Goal: Answer question/provide support: Share knowledge or assist other users

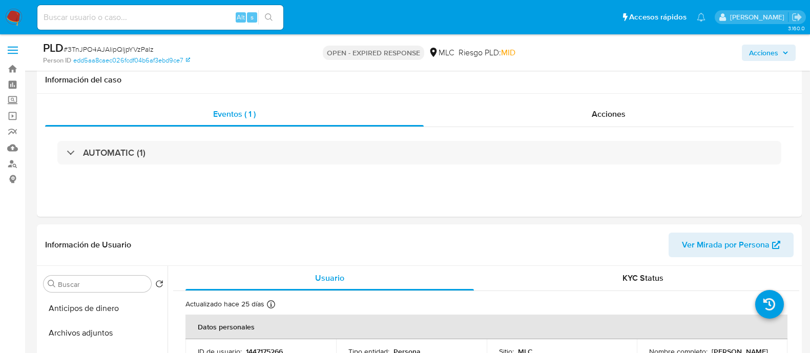
select select "10"
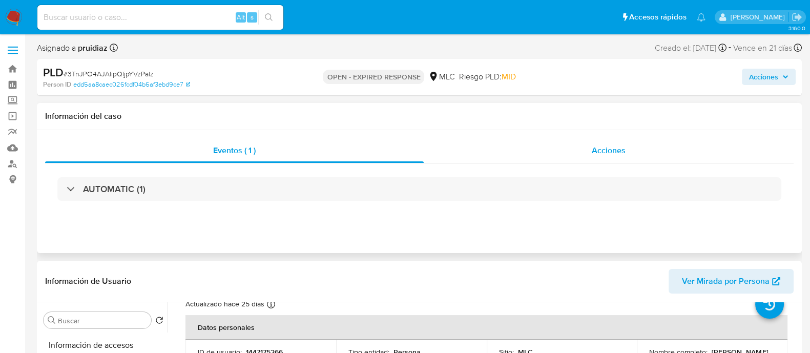
click at [644, 154] on div "Acciones" at bounding box center [609, 150] width 370 height 25
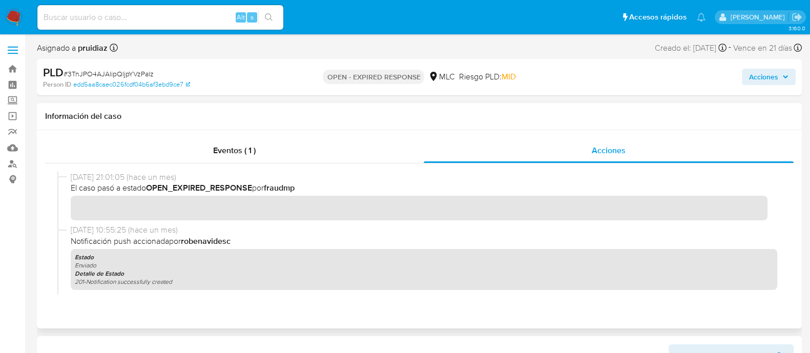
scroll to position [129, 0]
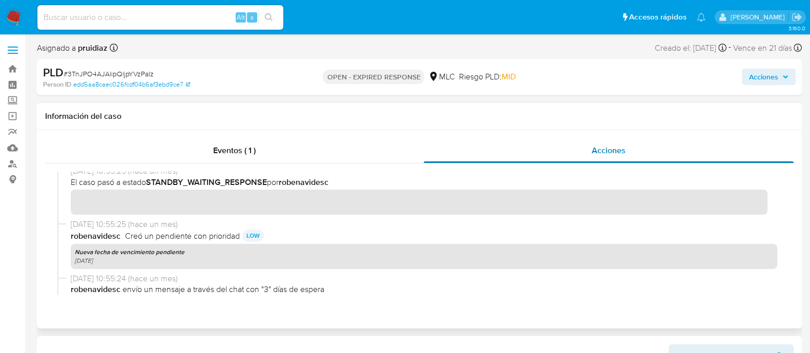
click at [648, 149] on div "Acciones" at bounding box center [609, 150] width 370 height 25
click at [228, 140] on div "Eventos ( 1 )" at bounding box center [234, 150] width 379 height 25
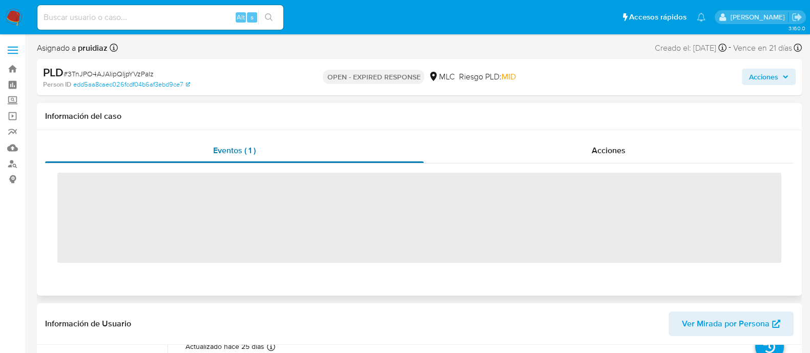
scroll to position [64, 0]
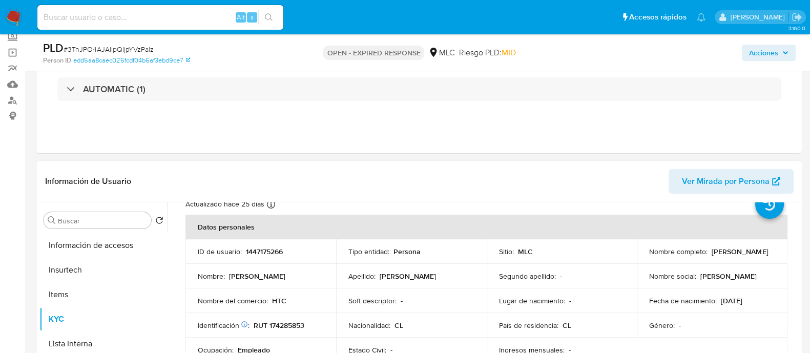
click at [267, 245] on td "ID de usuario : 1447175266" at bounding box center [261, 251] width 151 height 25
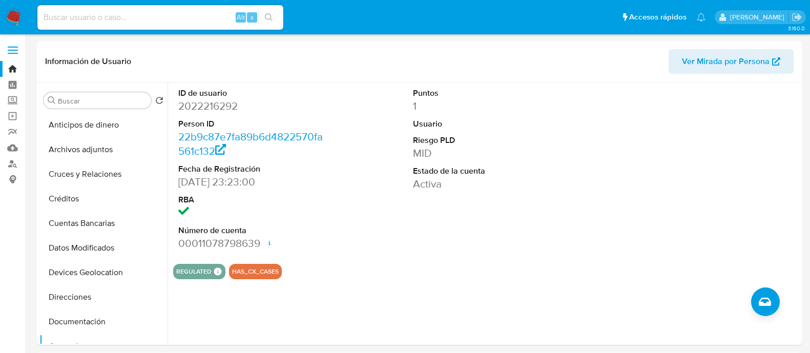
select select "10"
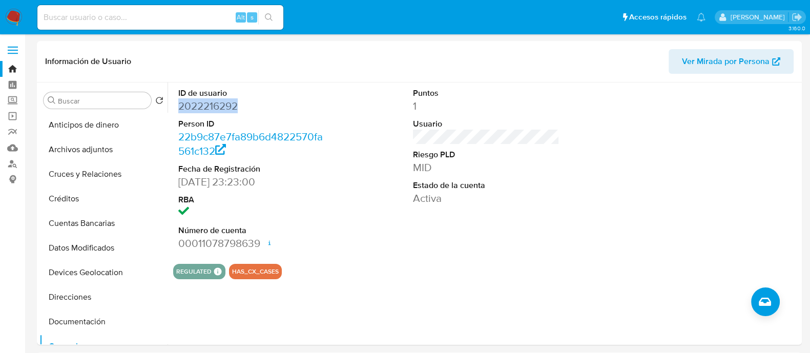
scroll to position [192, 0]
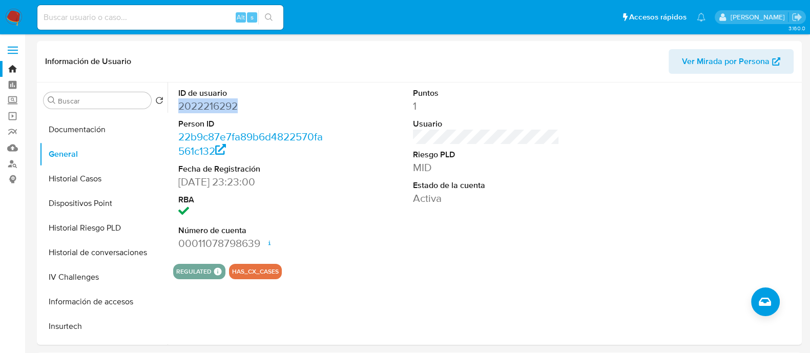
click at [11, 14] on img at bounding box center [13, 17] width 17 height 17
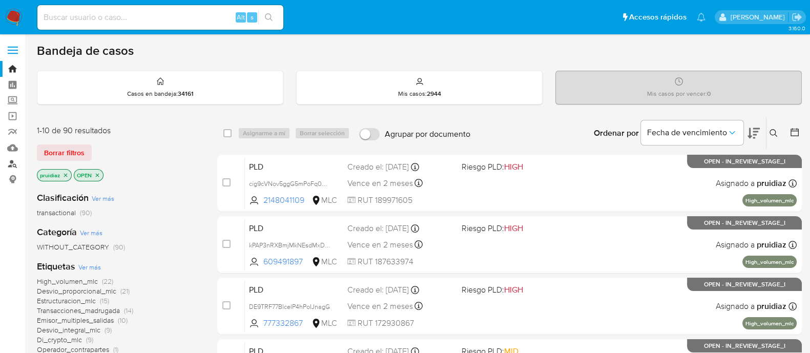
click at [12, 165] on link "Buscador de personas" at bounding box center [61, 164] width 122 height 16
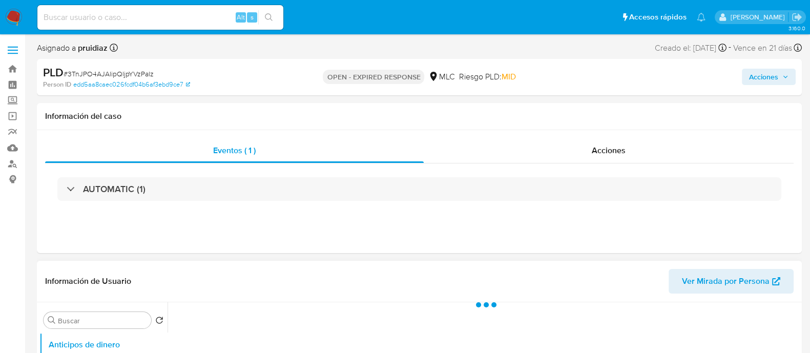
select select "10"
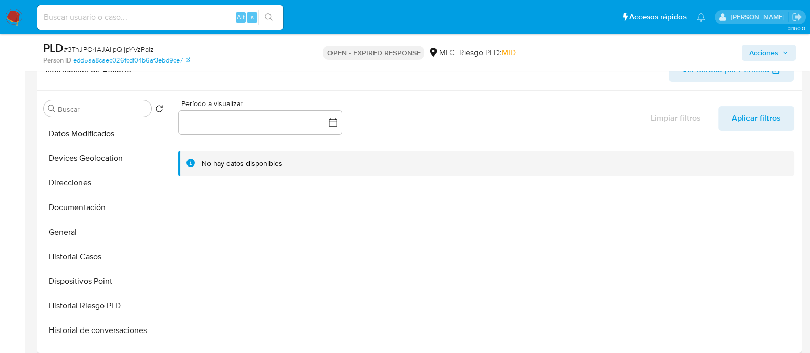
scroll to position [127, 0]
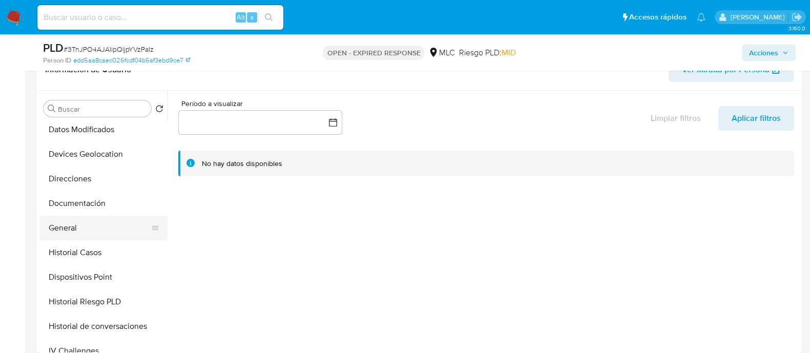
click at [71, 223] on button "General" at bounding box center [99, 228] width 120 height 25
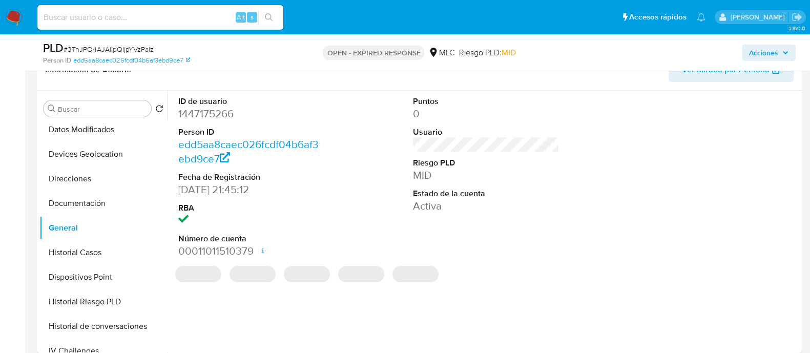
click at [224, 111] on dd "1447175266" at bounding box center [251, 114] width 147 height 14
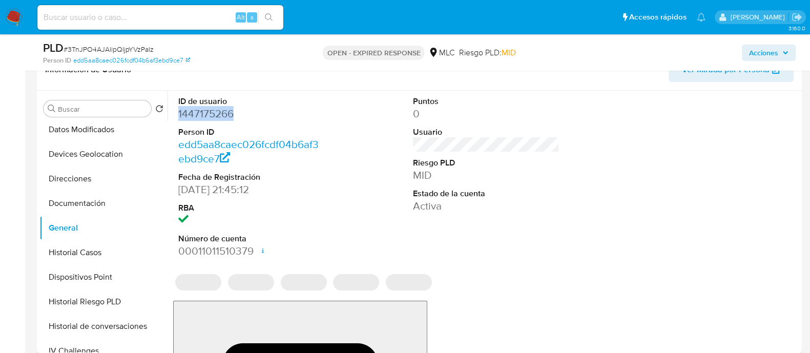
copy dd "1447175266"
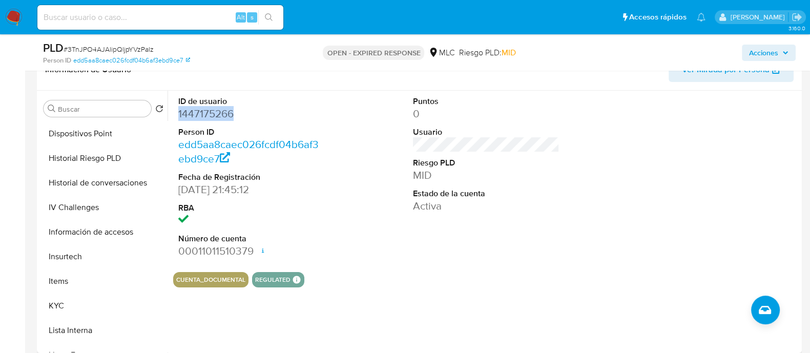
scroll to position [276, 0]
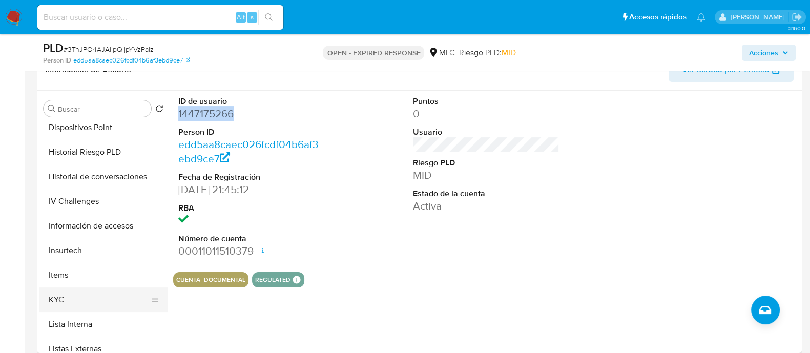
click at [70, 296] on button "KYC" at bounding box center [99, 300] width 120 height 25
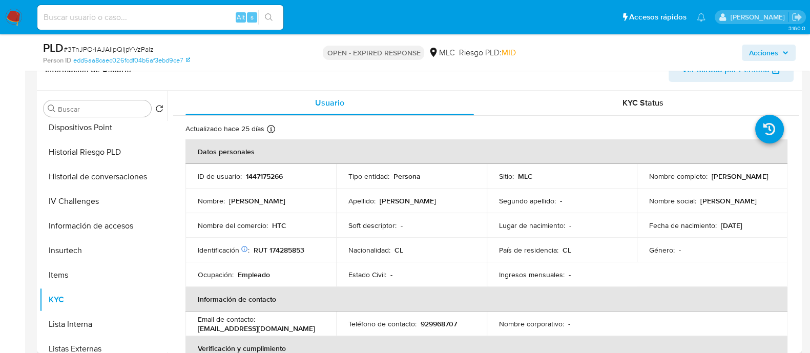
click at [290, 250] on p "RUT 174285853" at bounding box center [279, 250] width 51 height 9
copy p "174285853"
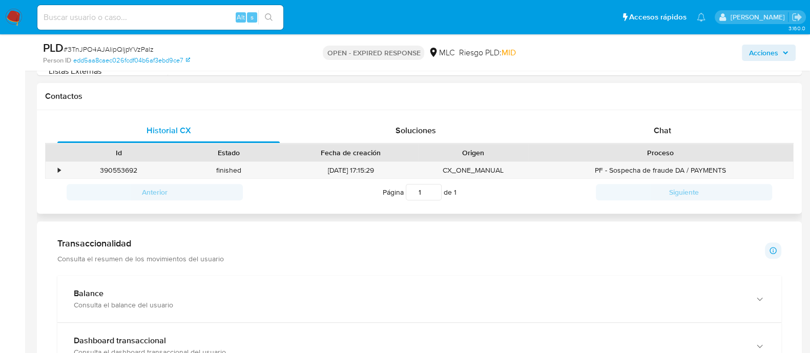
scroll to position [454, 0]
click at [660, 134] on span "Chat" at bounding box center [662, 130] width 17 height 12
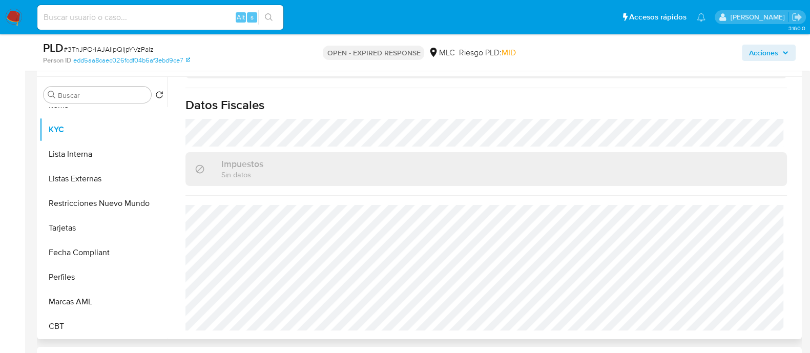
scroll to position [433, 0]
click at [93, 213] on button "Restricciones Nuevo Mundo" at bounding box center [99, 203] width 120 height 25
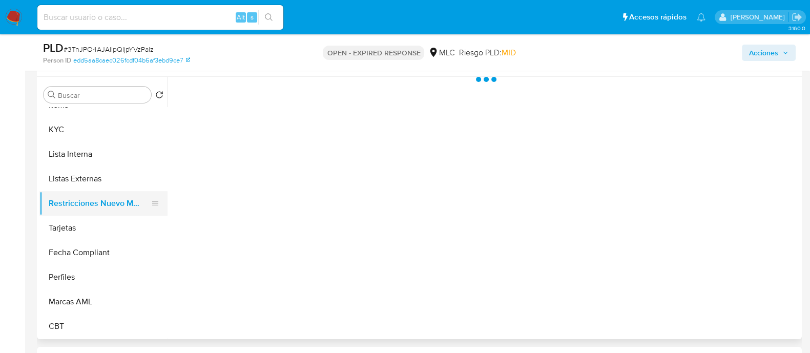
scroll to position [0, 0]
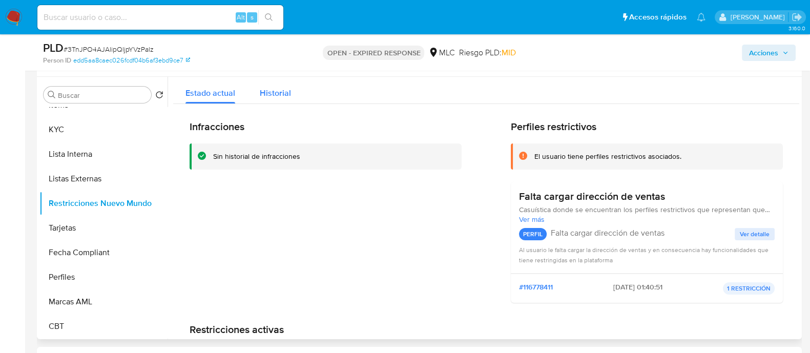
click at [280, 96] on span "Historial" at bounding box center [275, 93] width 31 height 12
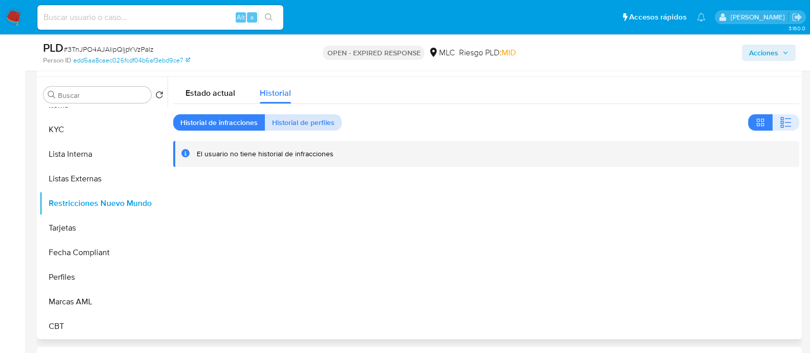
click at [287, 123] on span "Historial de perfiles" at bounding box center [303, 122] width 63 height 14
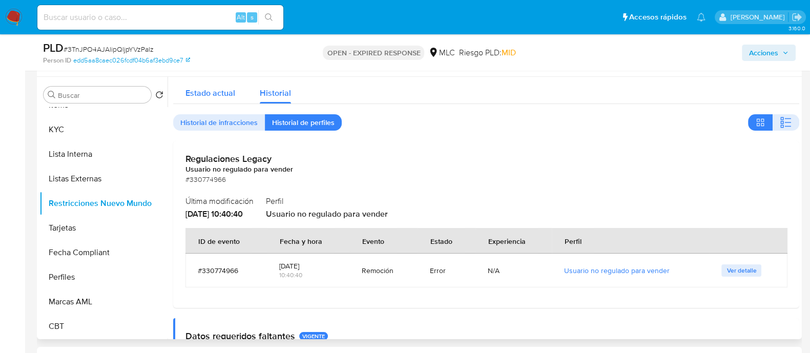
click at [220, 95] on span "Estado actual" at bounding box center [211, 93] width 50 height 12
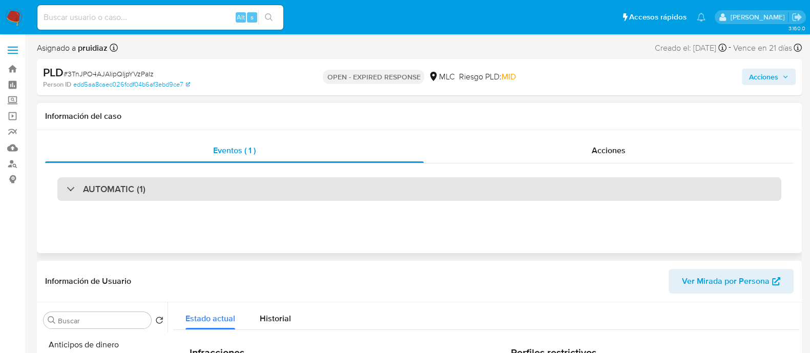
click at [117, 193] on h3 "AUTOMATIC (1)" at bounding box center [114, 189] width 63 height 11
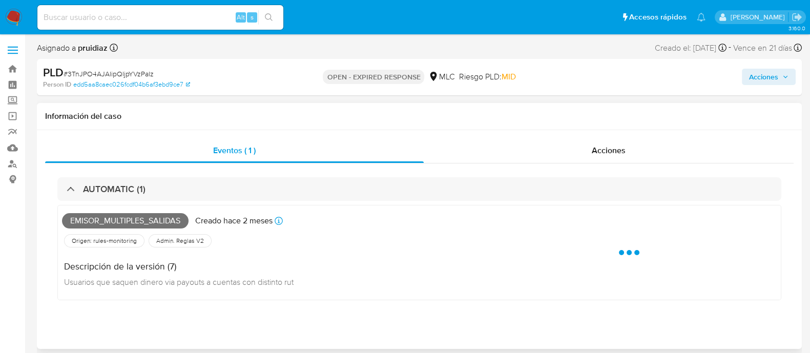
click at [96, 227] on span "Emisor_multiples_salidas" at bounding box center [125, 220] width 127 height 15
copy span "Emisor_multiples_salidas"
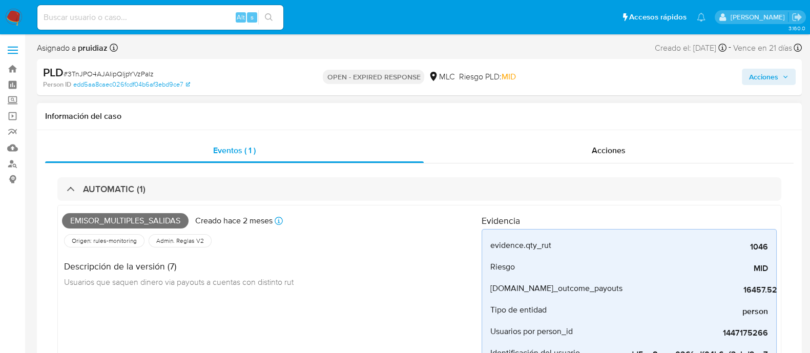
click at [135, 177] on div "AUTOMATIC (1) Emisor_multiples_salidas Creado hace 2 meses Creado: 12/07/2025 1…" at bounding box center [419, 291] width 749 height 255
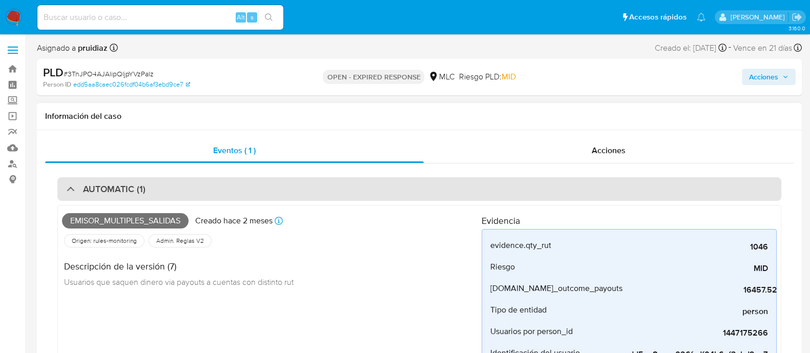
click at [125, 193] on h3 "AUTOMATIC (1)" at bounding box center [114, 189] width 63 height 11
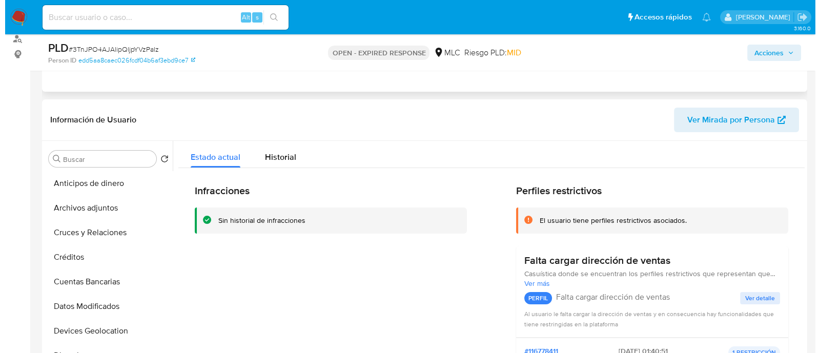
scroll to position [139, 0]
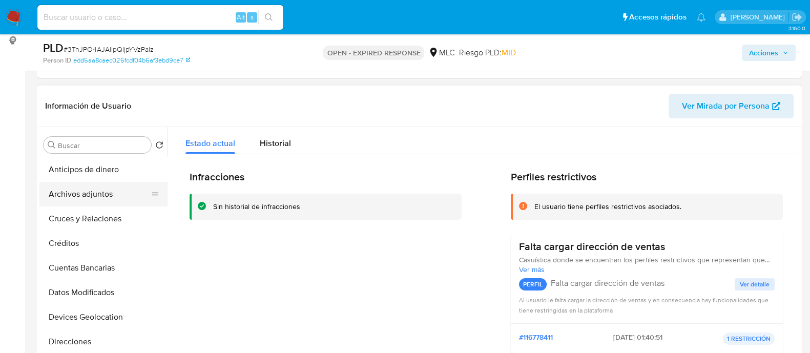
click at [82, 205] on button "Archivos adjuntos" at bounding box center [99, 194] width 120 height 25
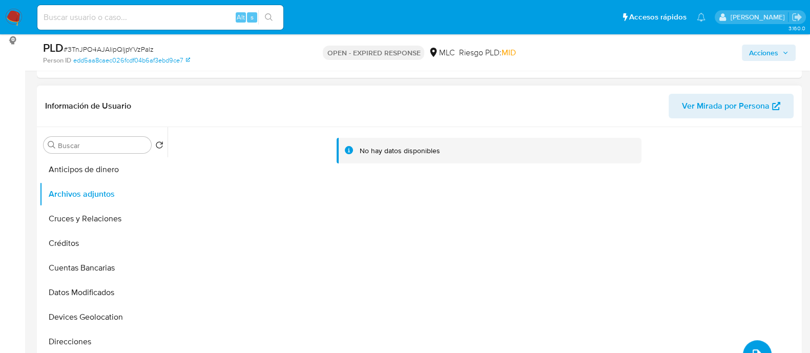
click at [749, 342] on button "upload-file" at bounding box center [757, 354] width 29 height 29
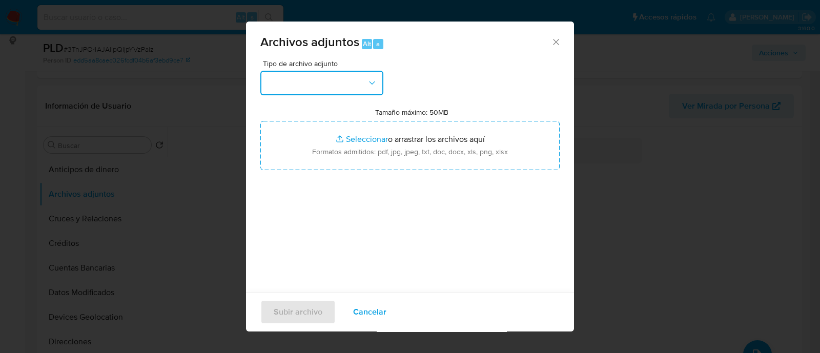
click at [319, 83] on button "button" at bounding box center [321, 83] width 123 height 25
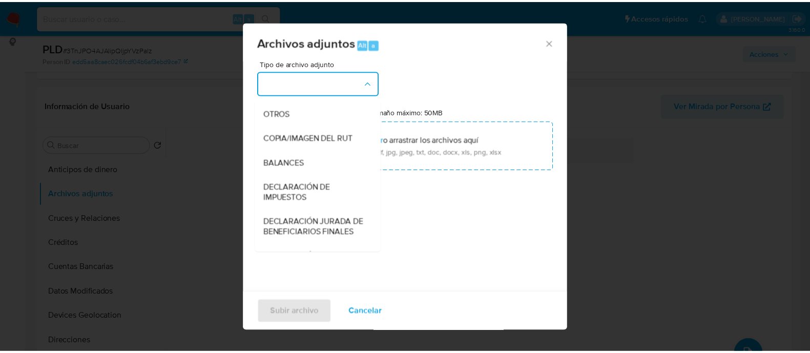
scroll to position [168, 0]
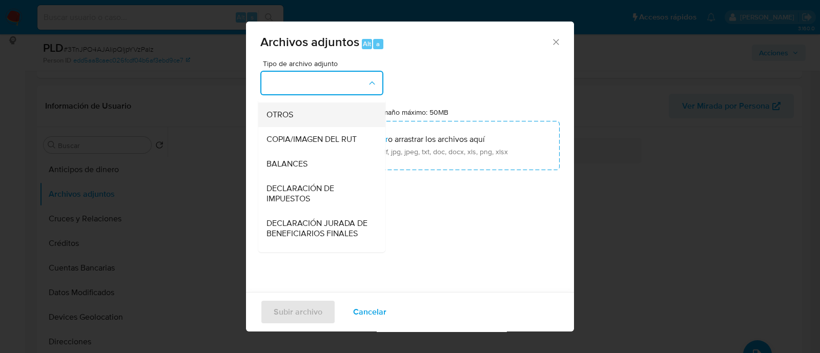
click at [285, 118] on div "OTROS" at bounding box center [319, 115] width 105 height 25
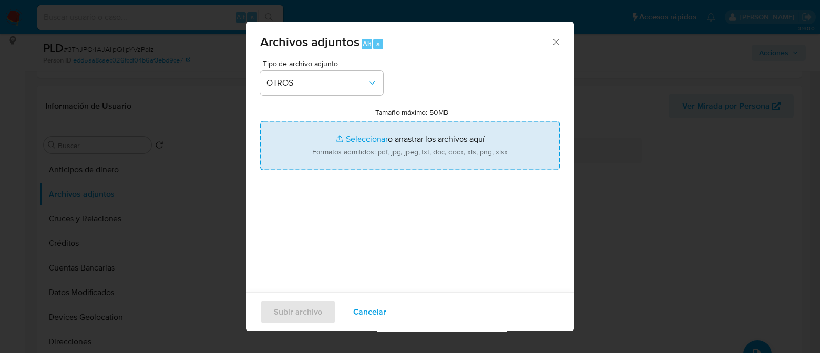
click at [410, 164] on input "Tamaño máximo: 50MB Seleccionar archivos" at bounding box center [409, 145] width 299 height 49
type input "C:\fakepath\1447175266 - 19_09_2025.xlsx"
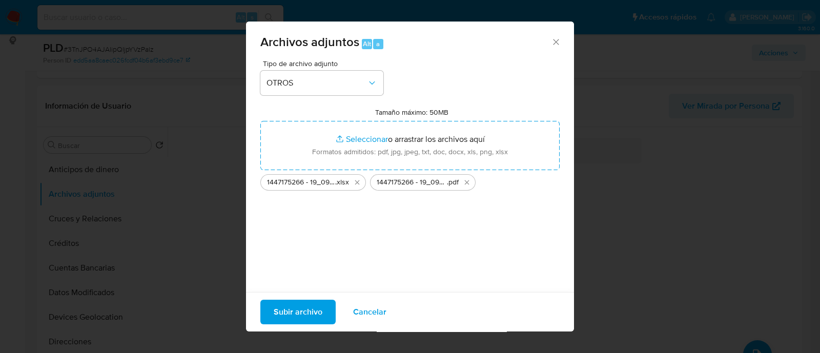
click at [289, 313] on span "Subir archivo" at bounding box center [298, 312] width 49 height 23
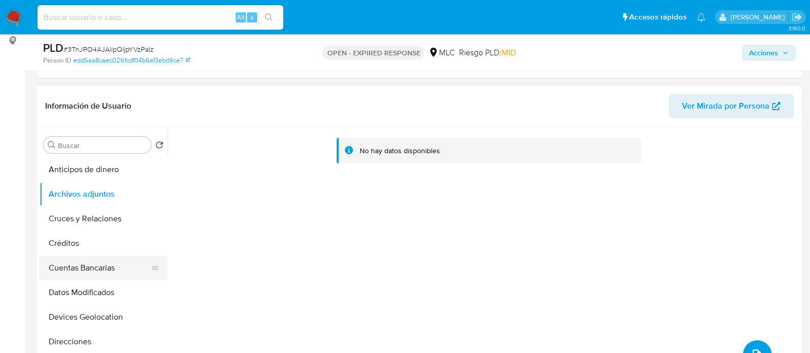
click at [95, 265] on button "Cuentas Bancarias" at bounding box center [99, 268] width 120 height 25
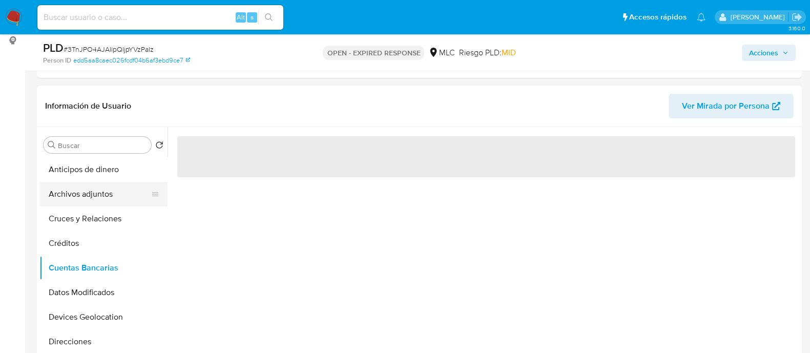
click at [82, 186] on button "Archivos adjuntos" at bounding box center [99, 194] width 120 height 25
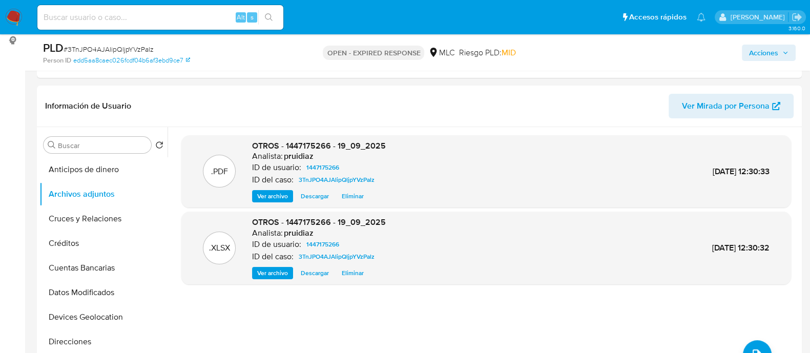
click at [117, 49] on span "# 3TnJPO4AJAlipQljpYVzPalz" at bounding box center [109, 49] width 90 height 10
copy span "3TnJPO4AJAlipQljpYVzPalz"
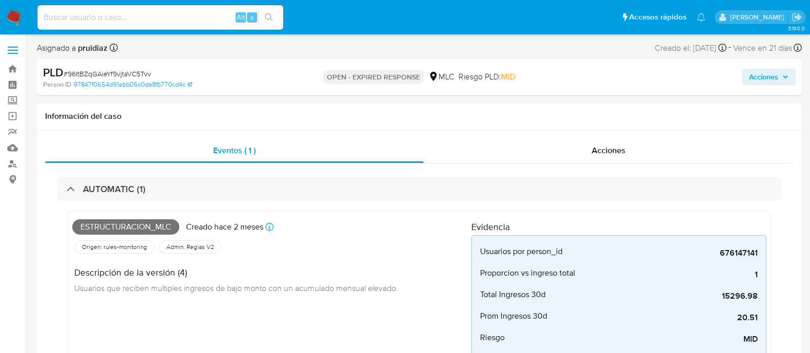
select select "10"
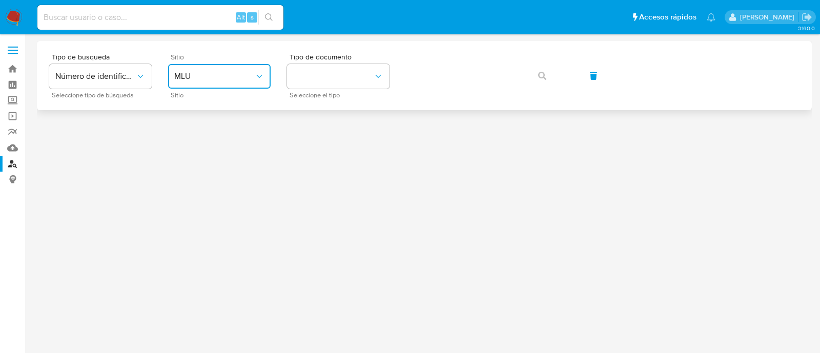
click at [270, 74] on button "MLU" at bounding box center [219, 76] width 103 height 25
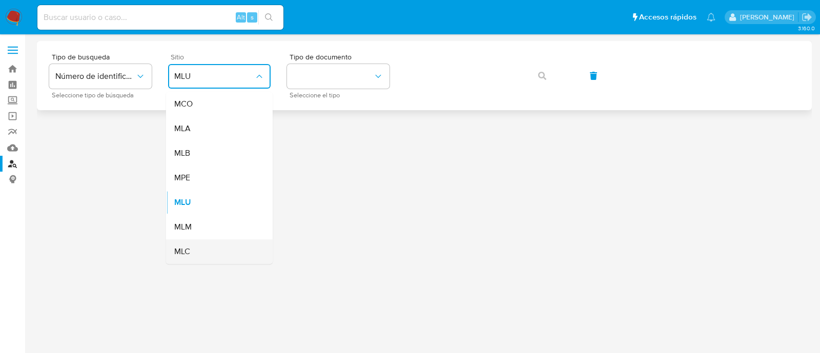
click at [180, 259] on div "MLC" at bounding box center [216, 251] width 84 height 25
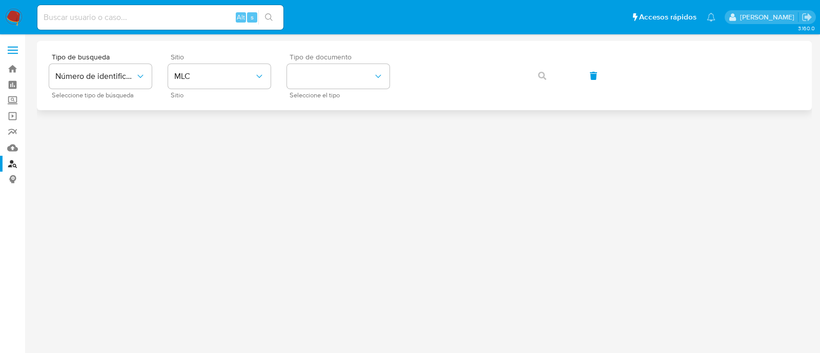
click at [343, 60] on span "Tipo de documento" at bounding box center [341, 56] width 103 height 7
click at [329, 70] on button "identificationType" at bounding box center [338, 76] width 103 height 25
click at [312, 98] on div "RUT RUT" at bounding box center [335, 109] width 84 height 35
click at [542, 74] on icon "button" at bounding box center [542, 76] width 8 height 8
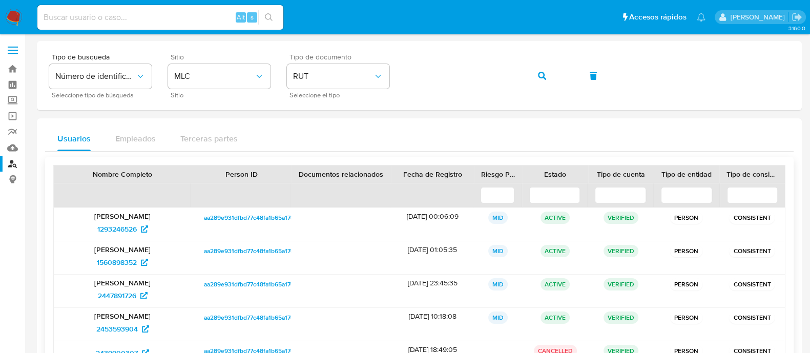
scroll to position [50, 0]
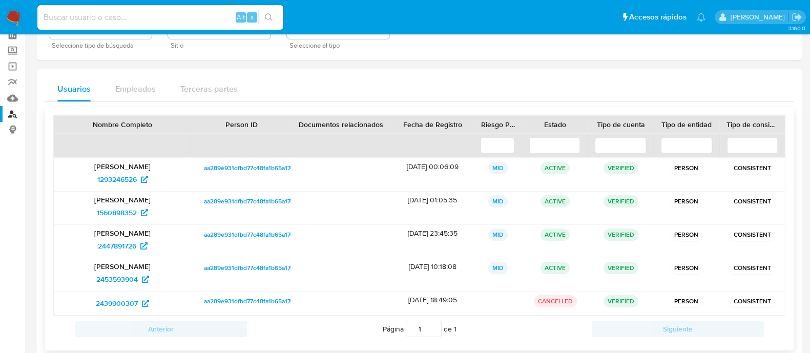
click at [141, 163] on p "Rosa Ester Figueroa Fernández" at bounding box center [123, 166] width 124 height 9
click at [13, 22] on img at bounding box center [13, 17] width 17 height 17
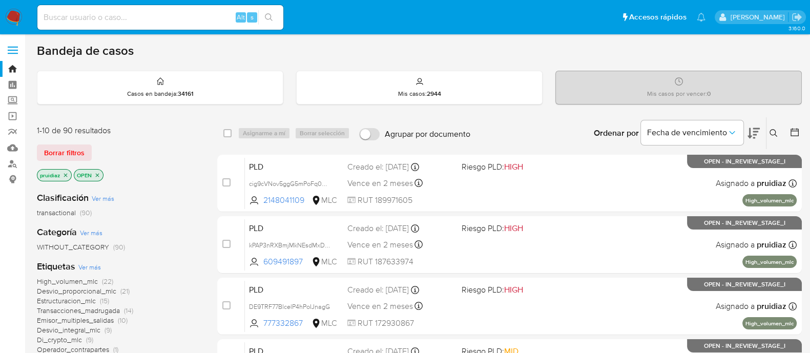
click at [12, 15] on img at bounding box center [13, 17] width 17 height 17
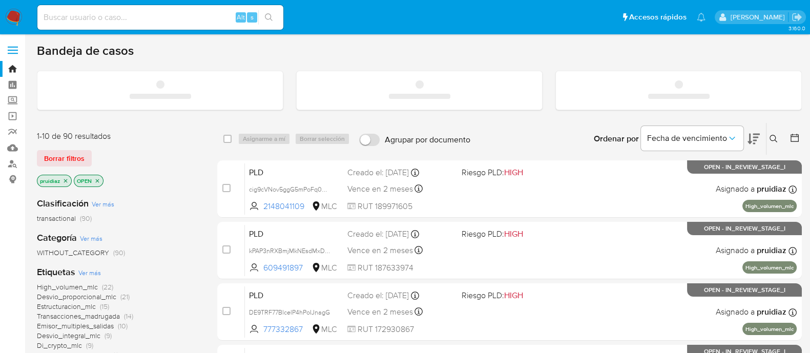
click at [758, 136] on icon at bounding box center [754, 139] width 12 height 12
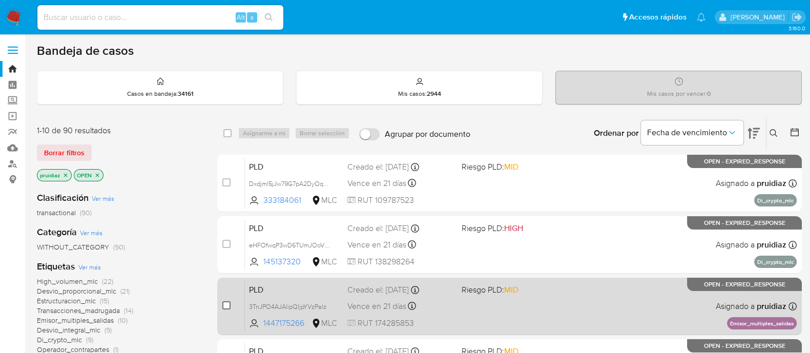
click at [229, 302] on input "checkbox" at bounding box center [226, 305] width 8 height 8
checkbox input "true"
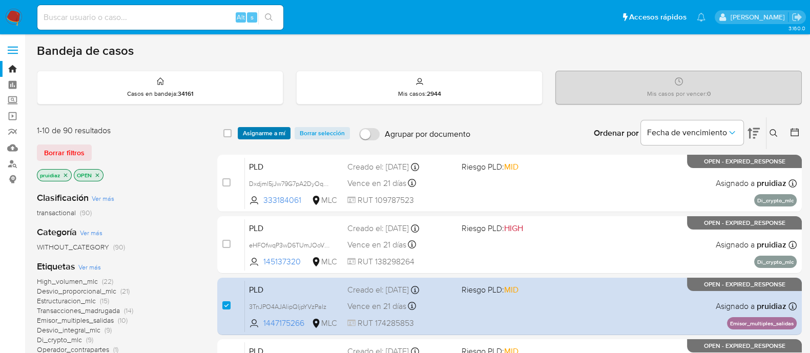
click at [267, 137] on span "Asignarme a mí" at bounding box center [264, 133] width 43 height 10
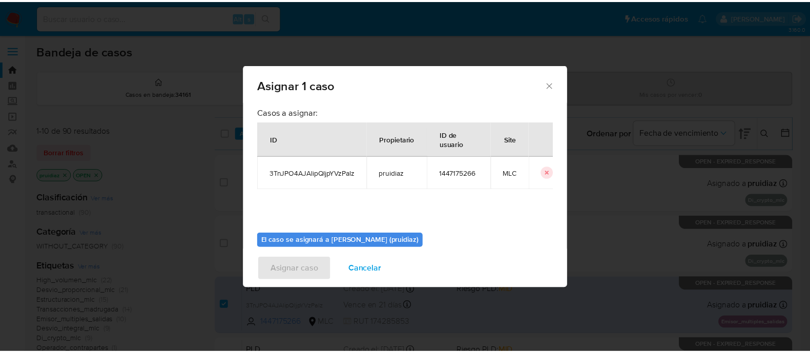
scroll to position [53, 0]
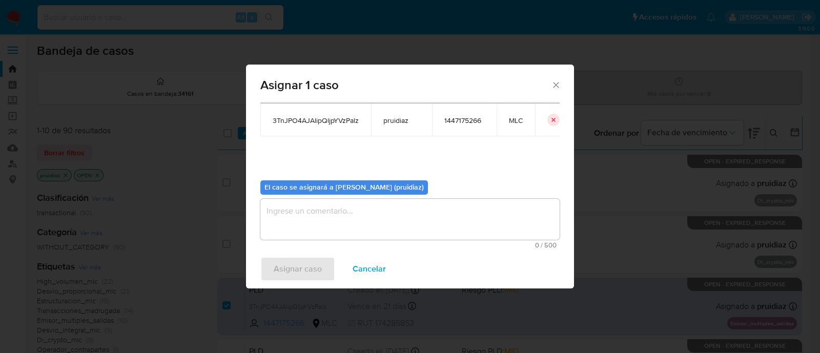
click at [344, 221] on textarea "assign-modal" at bounding box center [409, 219] width 299 height 41
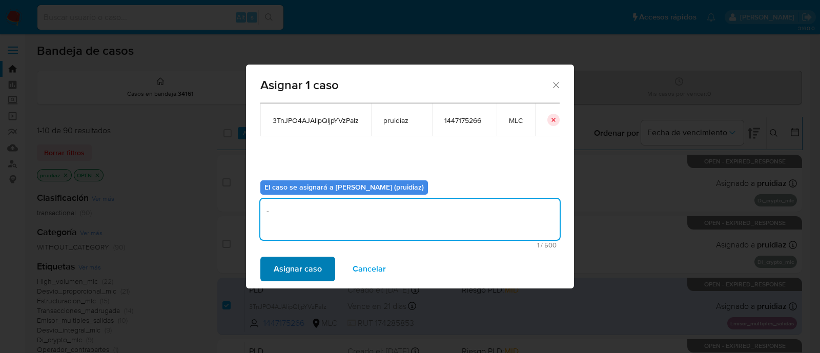
type textarea "-"
click at [291, 262] on span "Asignar caso" at bounding box center [298, 269] width 48 height 23
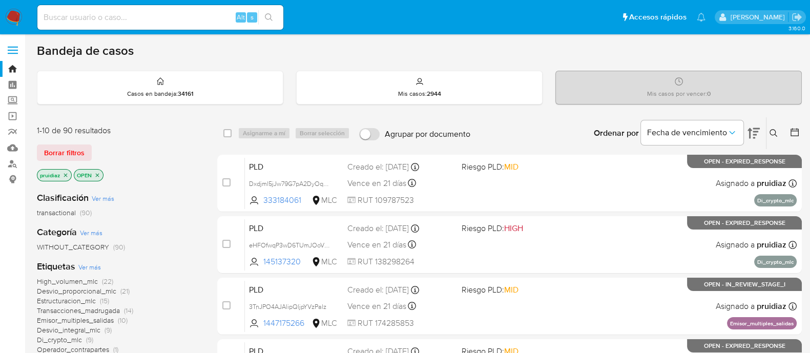
click at [11, 16] on img at bounding box center [13, 17] width 17 height 17
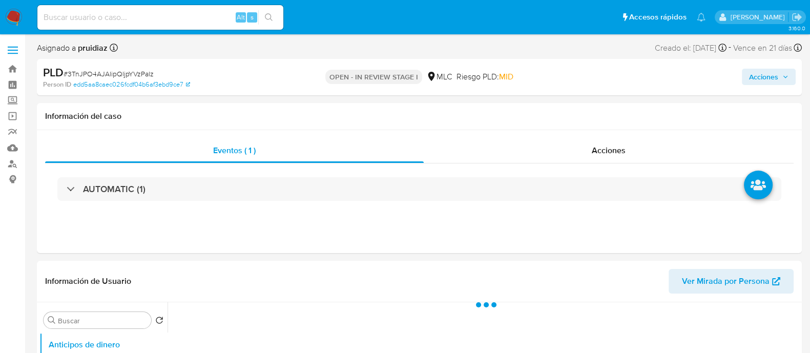
select select "10"
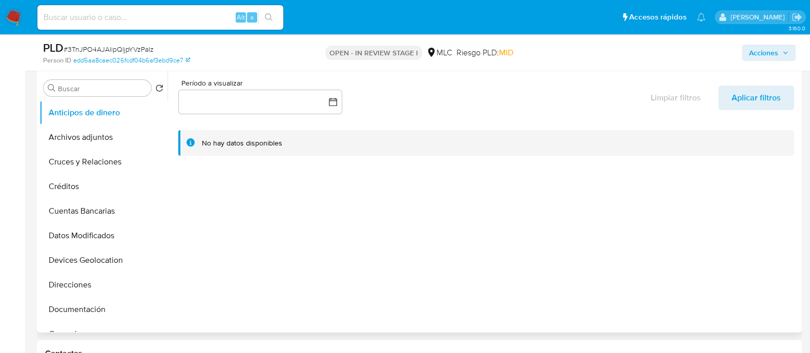
scroll to position [202, 0]
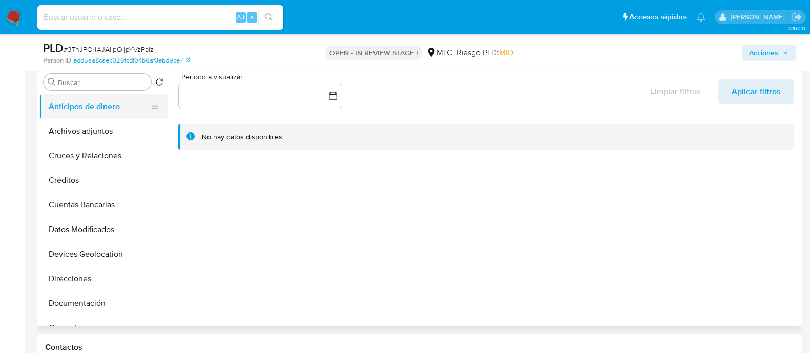
click at [94, 114] on button "Anticipos de dinero" at bounding box center [99, 106] width 120 height 25
click at [83, 121] on button "Archivos adjuntos" at bounding box center [99, 131] width 120 height 25
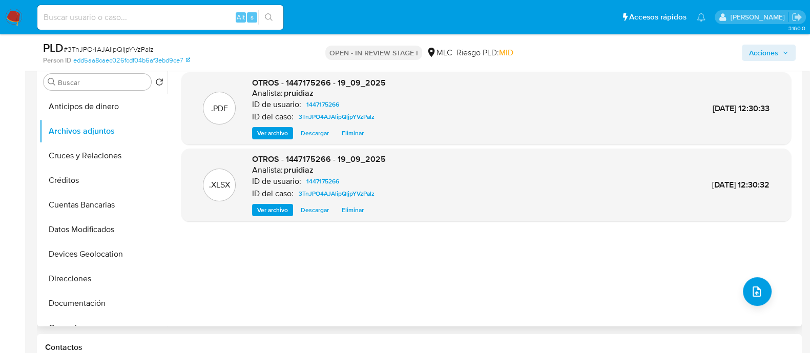
scroll to position [0, 0]
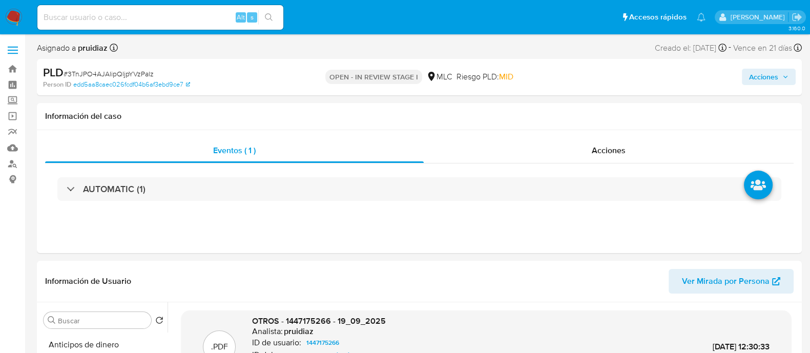
click at [764, 75] on span "Acciones" at bounding box center [763, 77] width 29 height 16
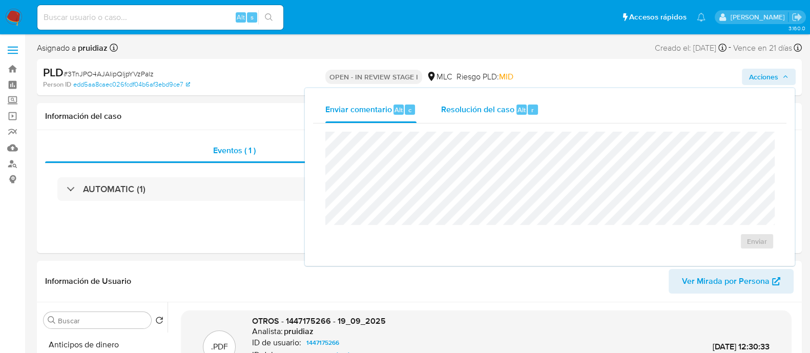
click at [506, 105] on span "Resolución del caso" at bounding box center [477, 110] width 73 height 12
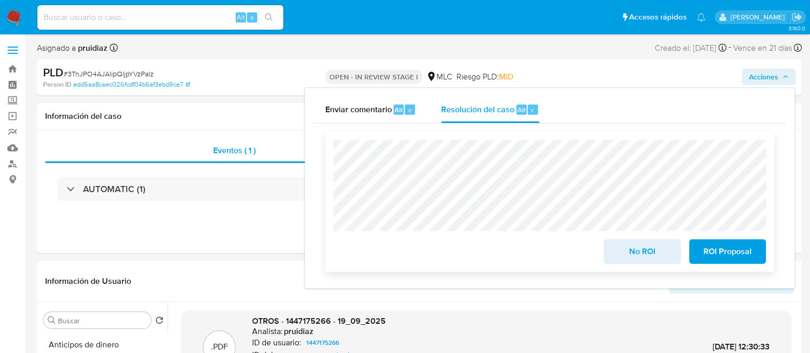
click at [727, 257] on span "ROI Proposal" at bounding box center [728, 251] width 50 height 23
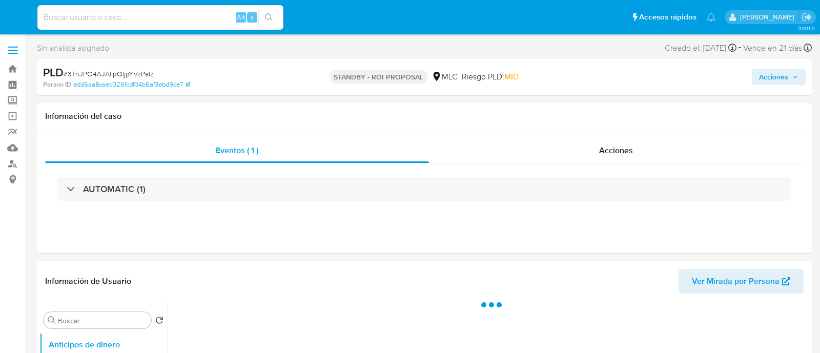
select select "10"
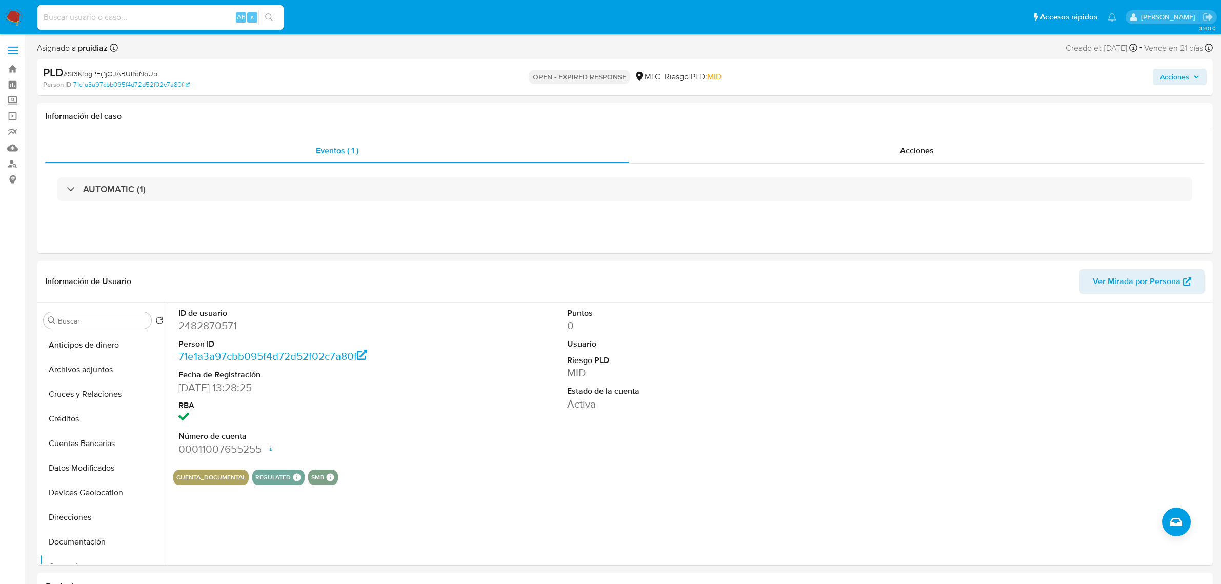
select select "10"
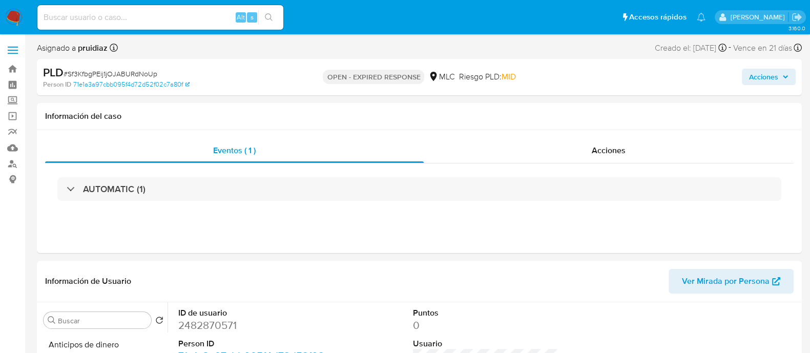
scroll to position [128, 0]
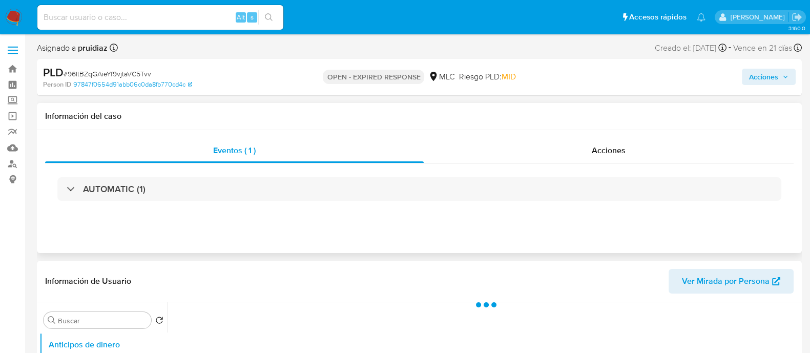
select select "10"
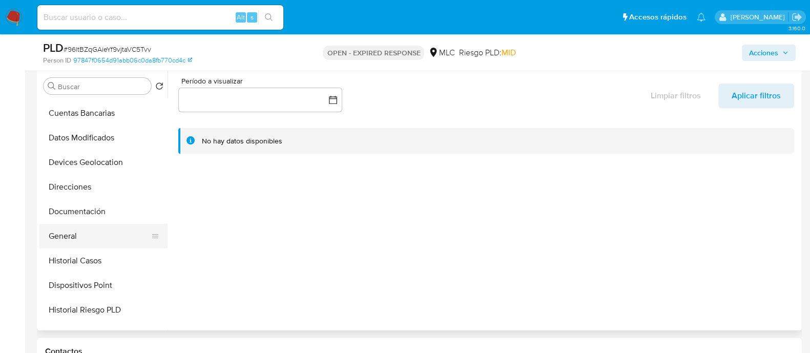
scroll to position [97, 0]
click at [73, 238] on button "General" at bounding box center [99, 234] width 120 height 25
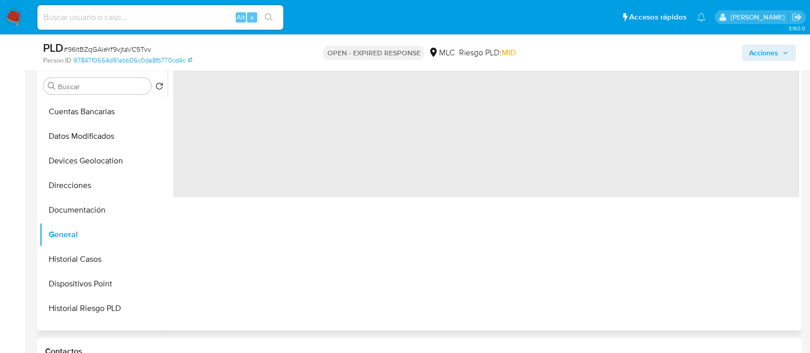
scroll to position [115, 0]
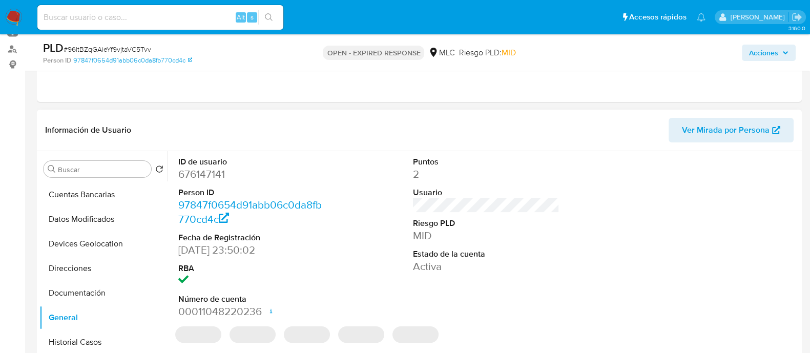
click at [214, 177] on dd "676147141" at bounding box center [251, 174] width 147 height 14
copy dd "676147141"
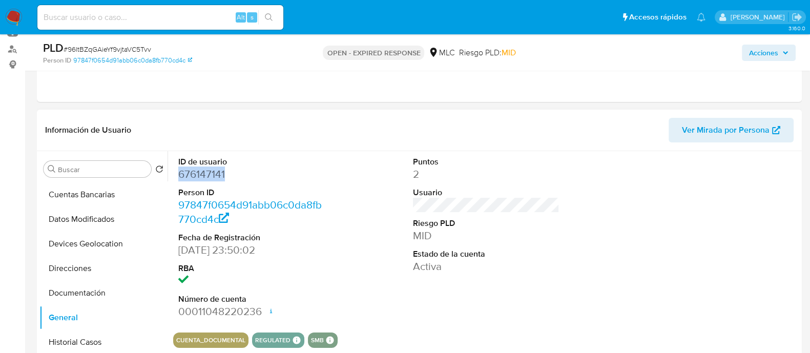
click at [204, 167] on dd "676147141" at bounding box center [251, 174] width 147 height 14
click at [211, 174] on dd "676147141" at bounding box center [251, 174] width 147 height 14
click at [214, 168] on dd "676147141" at bounding box center [251, 174] width 147 height 14
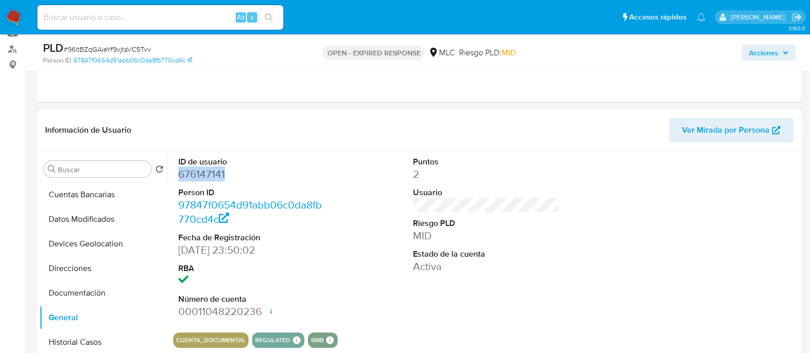
click at [214, 168] on dd "676147141" at bounding box center [251, 174] width 147 height 14
click at [206, 175] on dd "676147141" at bounding box center [251, 174] width 147 height 14
click at [211, 175] on dd "676147141" at bounding box center [251, 174] width 147 height 14
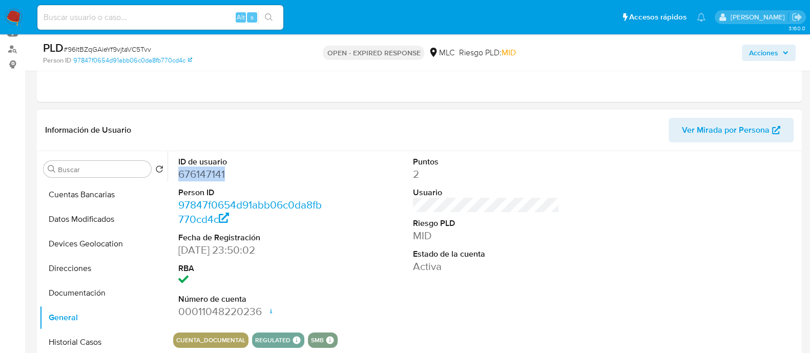
click at [196, 179] on dd "676147141" at bounding box center [251, 174] width 147 height 14
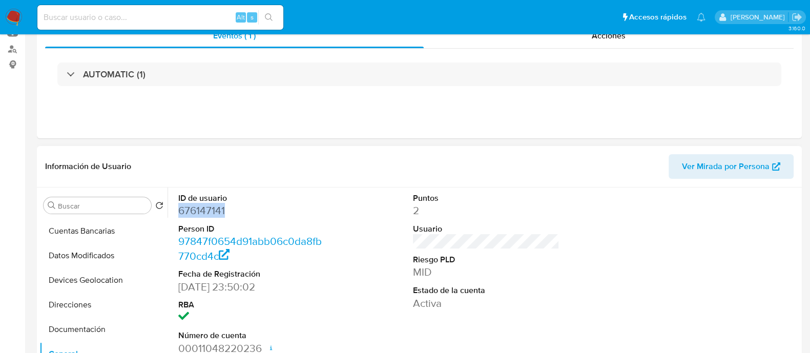
scroll to position [0, 0]
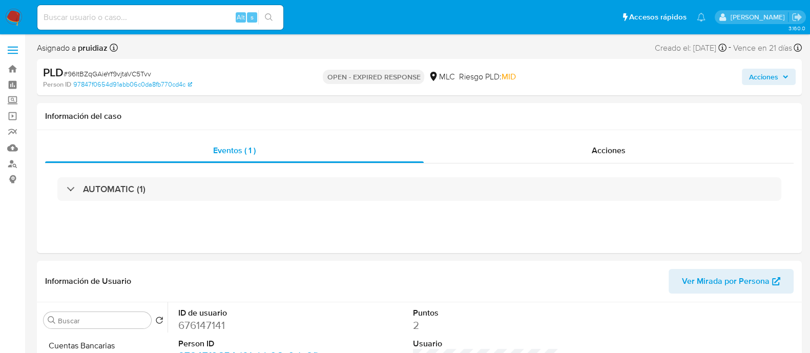
click at [124, 78] on span "# 96ltBZqGAieYf9vjtaVC5Tvv" at bounding box center [108, 74] width 88 height 10
copy span "96ltBZqGAieYf9vjtaVC5Tvv"
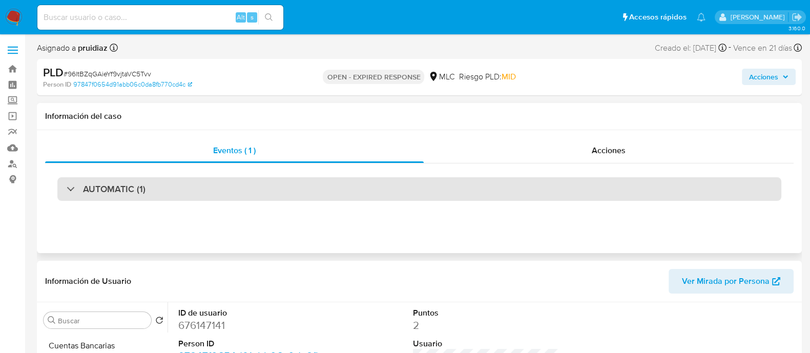
click at [126, 199] on div "AUTOMATIC (1)" at bounding box center [419, 189] width 724 height 24
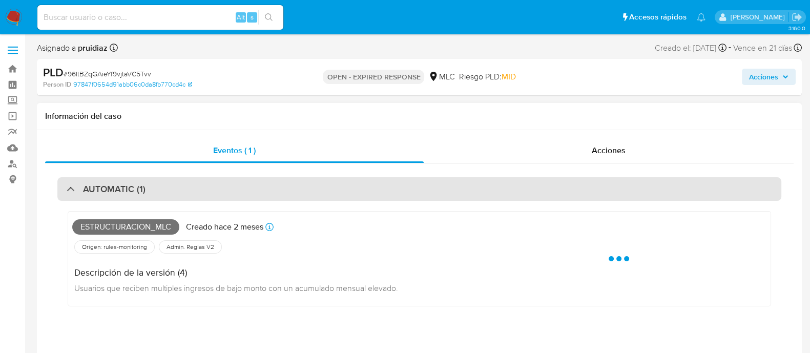
click at [126, 199] on div "AUTOMATIC (1)" at bounding box center [419, 189] width 724 height 24
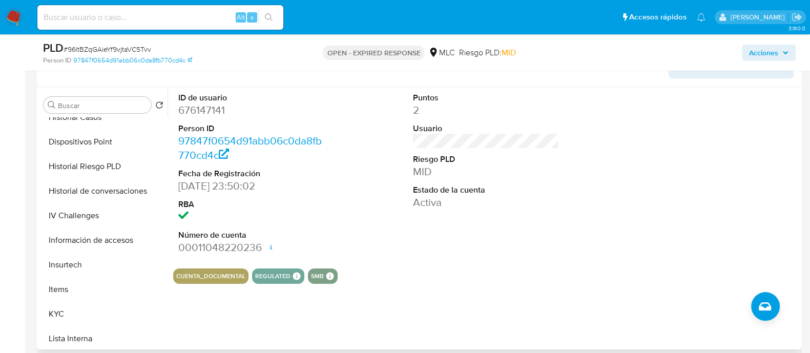
scroll to position [258, 0]
click at [58, 311] on button "KYC" at bounding box center [99, 314] width 120 height 25
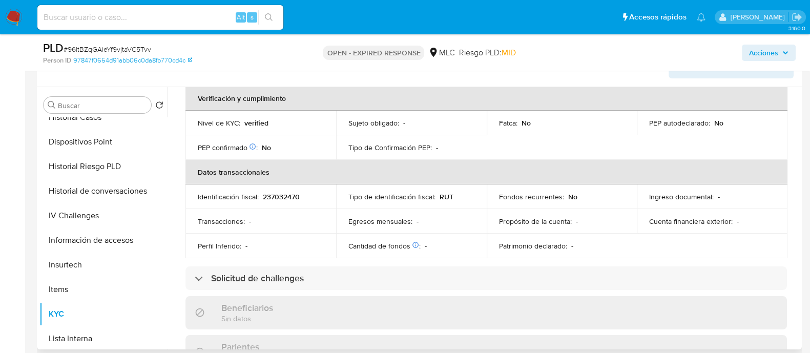
scroll to position [0, 0]
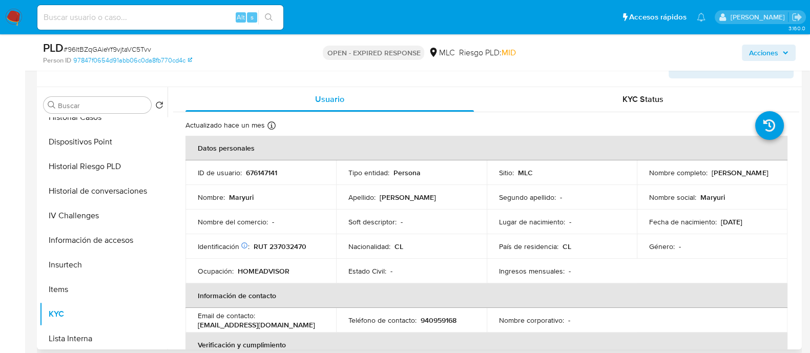
click at [295, 244] on p "RUT 237032470" at bounding box center [280, 246] width 53 height 9
copy p "237032470"
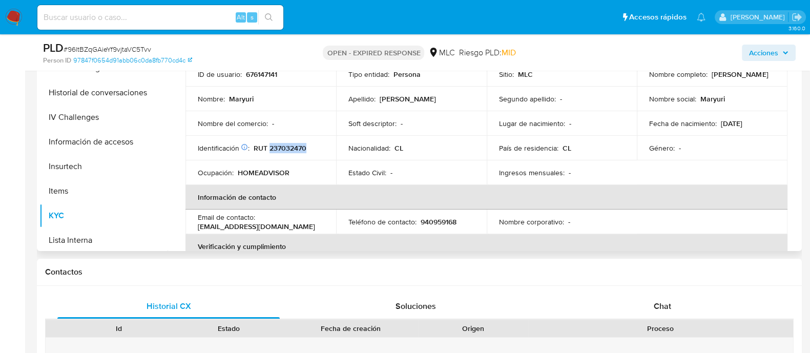
scroll to position [279, 0]
click at [280, 142] on p "RUT 237032470" at bounding box center [280, 146] width 53 height 9
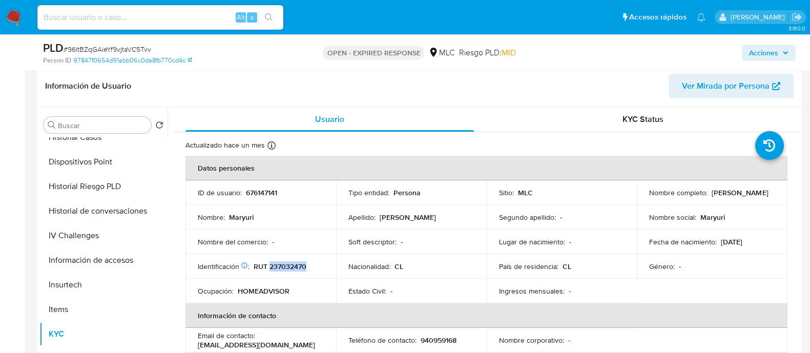
scroll to position [0, 0]
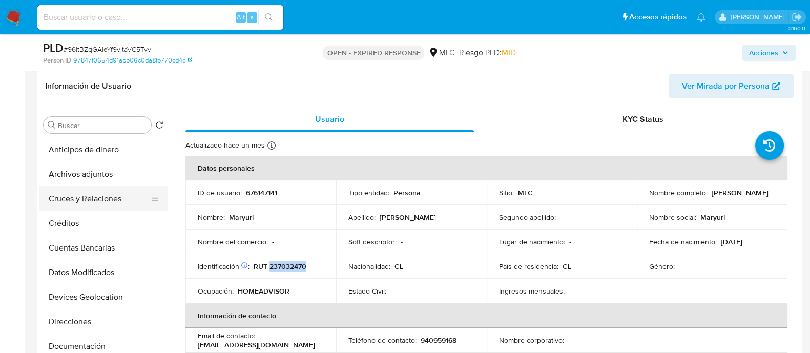
click at [74, 199] on button "Cruces y Relaciones" at bounding box center [99, 199] width 120 height 25
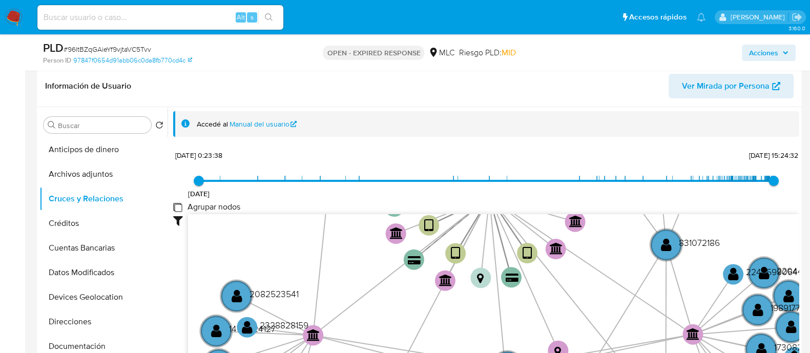
click at [177, 205] on group_nodes "Agrupar nodos" at bounding box center [177, 207] width 8 height 8
checkbox group_nodes "true"
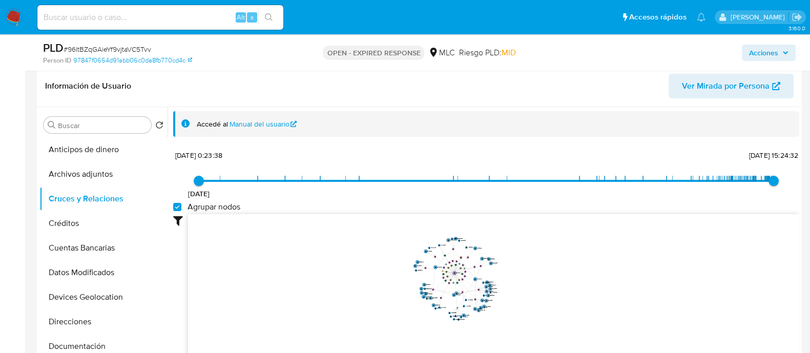
drag, startPoint x: 520, startPoint y: 248, endPoint x: 525, endPoint y: 274, distance: 26.6
click at [525, 274] on icon "user-676147141  676147141 device-6657f04454379e3158ad4c25  device-630c41ca088…" at bounding box center [494, 288] width 612 height 149
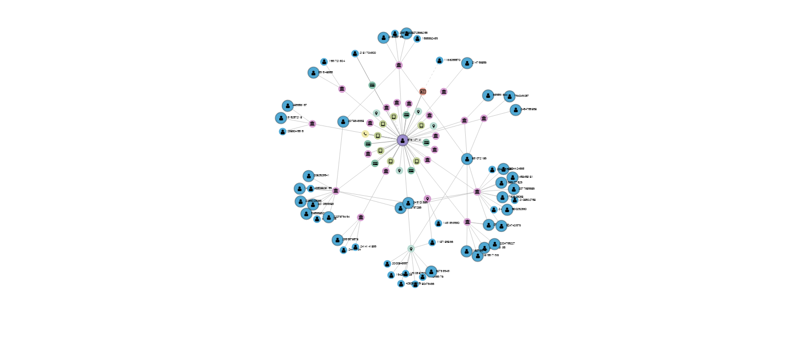
scroll to position [158, 0]
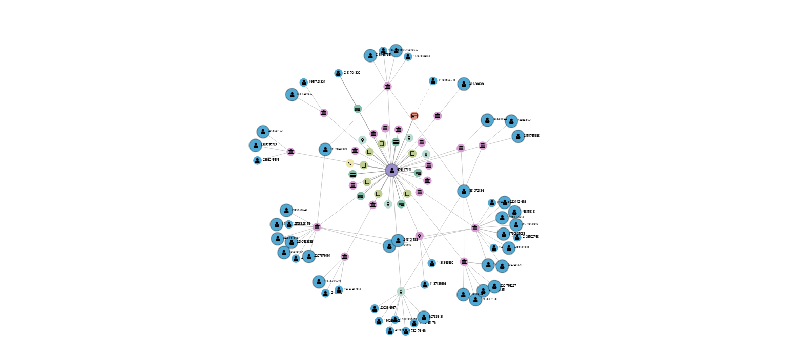
drag, startPoint x: 523, startPoint y: 237, endPoint x: 530, endPoint y: 244, distance: 9.8
click at [530, 244] on icon "user-676147141  676147141 device-6657f04454379e3158ad4c25  device-630c41ca088…" at bounding box center [494, 250] width 612 height 149
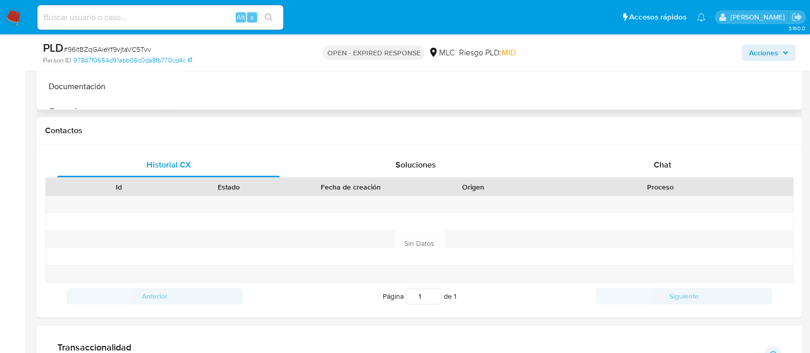
scroll to position [425, 0]
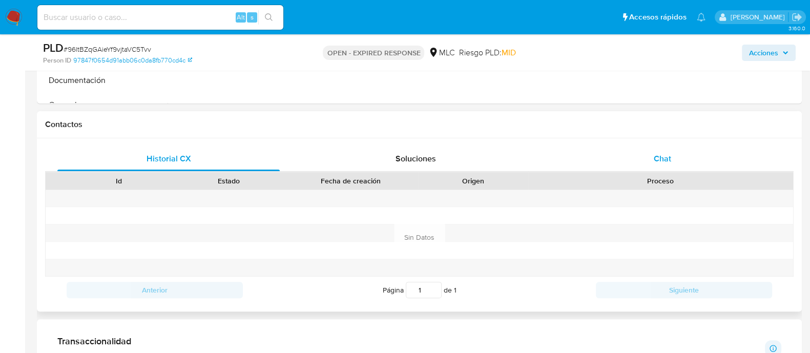
click at [656, 157] on span "Chat" at bounding box center [662, 159] width 17 height 12
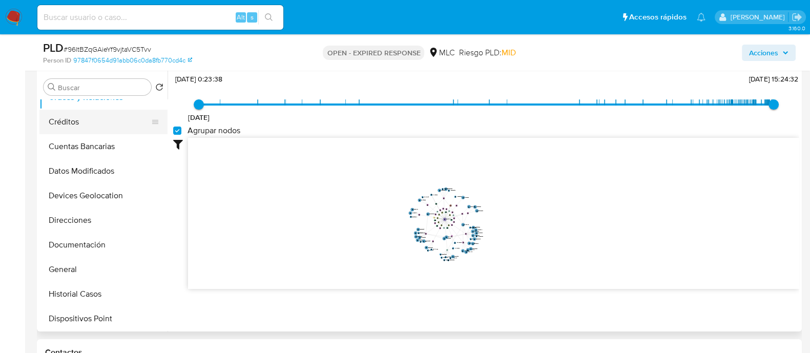
scroll to position [64, 0]
click at [72, 241] on button "Documentación" at bounding box center [99, 245] width 120 height 25
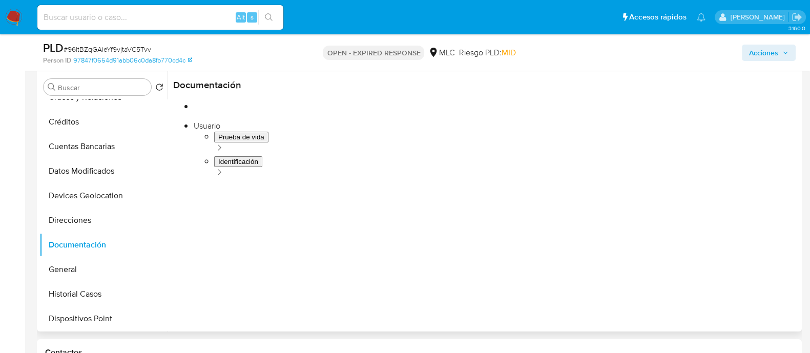
scroll to position [147, 0]
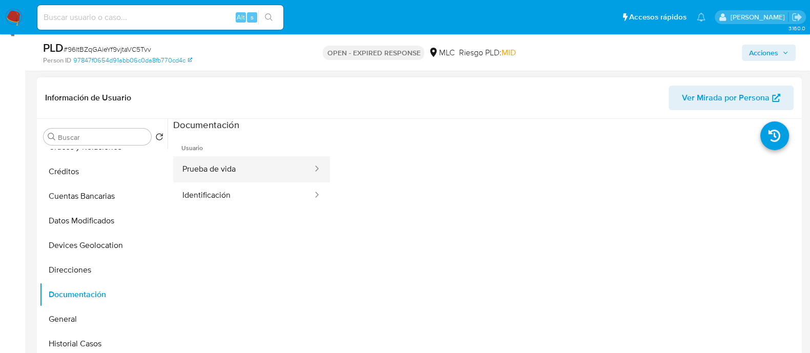
click at [243, 170] on button "Prueba de vida" at bounding box center [243, 169] width 140 height 26
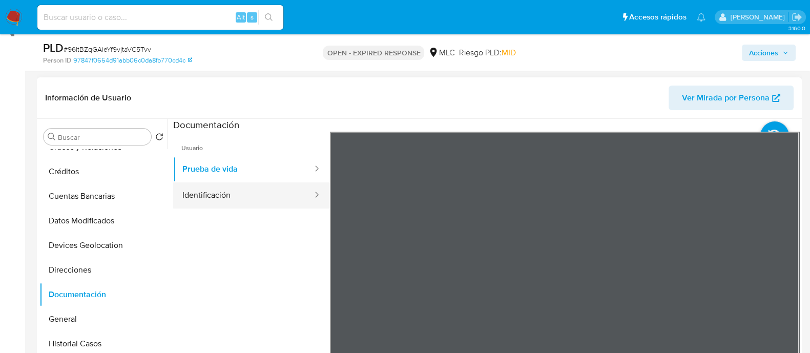
click at [257, 200] on button "Identificación" at bounding box center [243, 195] width 140 height 26
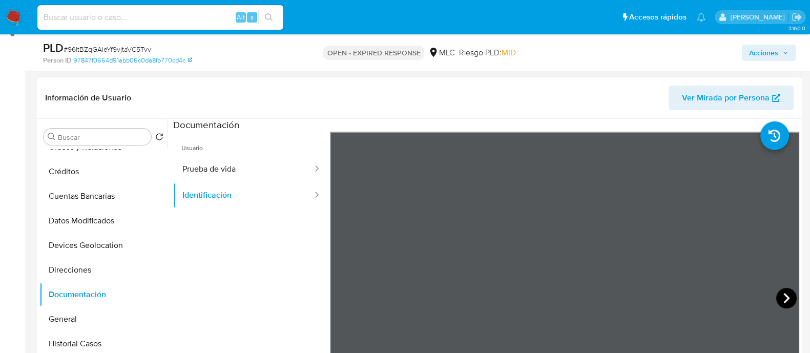
click at [777, 293] on icon at bounding box center [787, 298] width 21 height 21
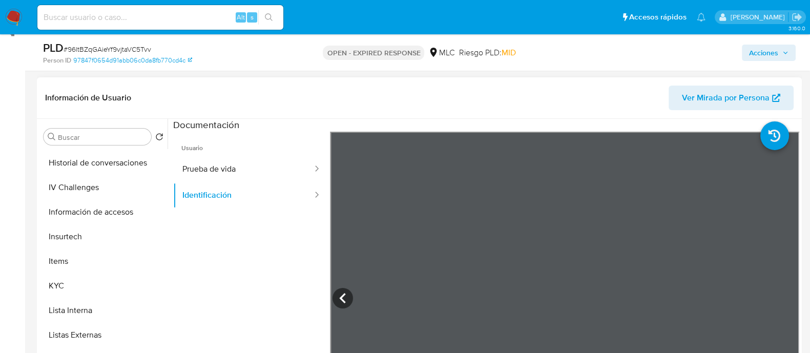
scroll to position [323, 0]
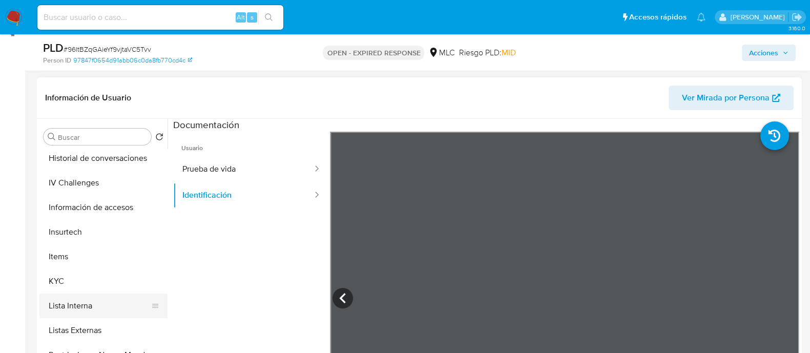
click at [64, 294] on button "Lista Interna" at bounding box center [99, 306] width 120 height 25
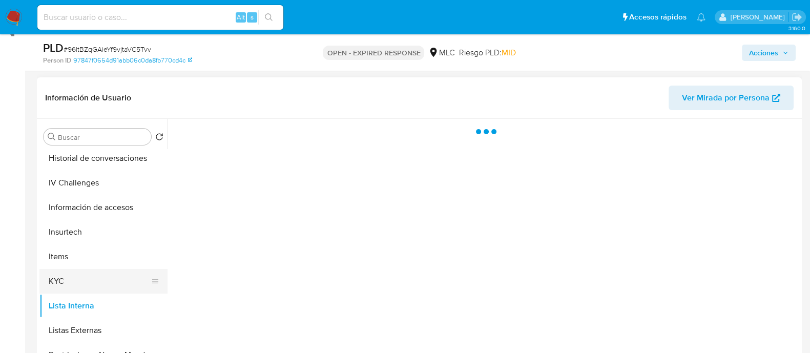
click at [67, 283] on button "KYC" at bounding box center [99, 281] width 120 height 25
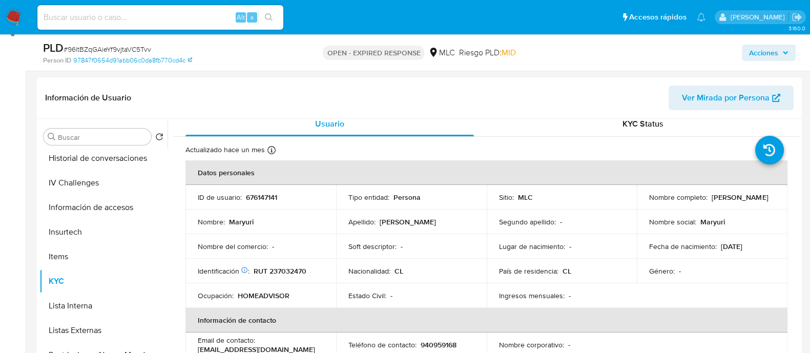
scroll to position [11, 0]
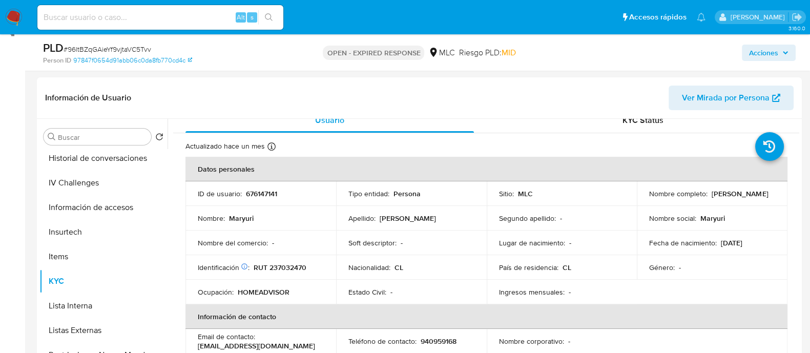
drag, startPoint x: 717, startPoint y: 199, endPoint x: 641, endPoint y: 202, distance: 76.4
click at [641, 202] on td "Nombre completo : [PERSON_NAME]" at bounding box center [712, 193] width 151 height 25
copy p "[PERSON_NAME]"
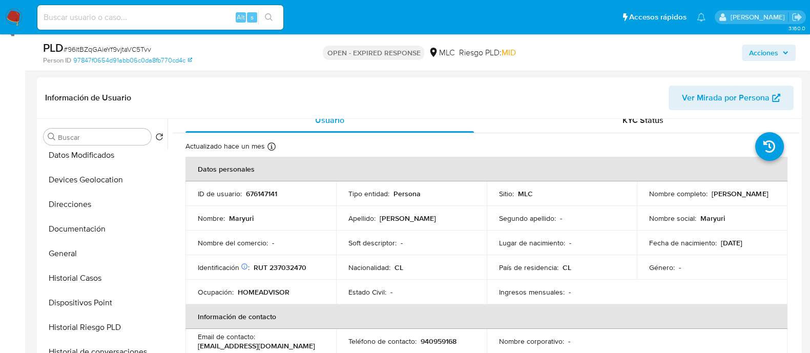
scroll to position [128, 0]
click at [81, 224] on button "Documentación" at bounding box center [99, 230] width 120 height 25
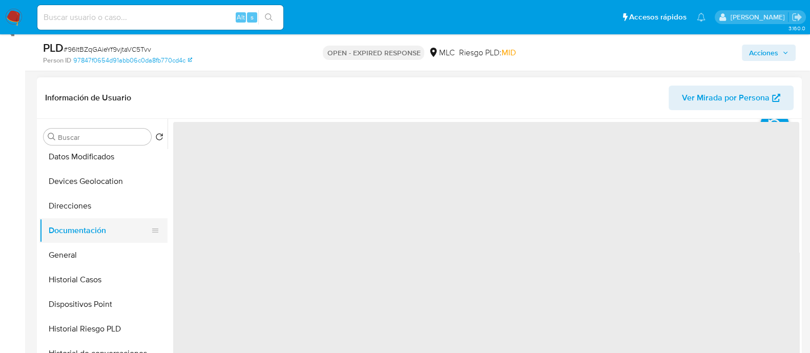
scroll to position [0, 0]
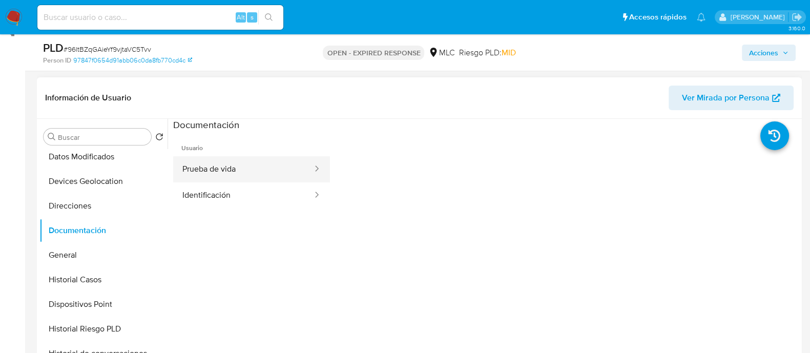
click at [255, 169] on button "Prueba de vida" at bounding box center [243, 169] width 140 height 26
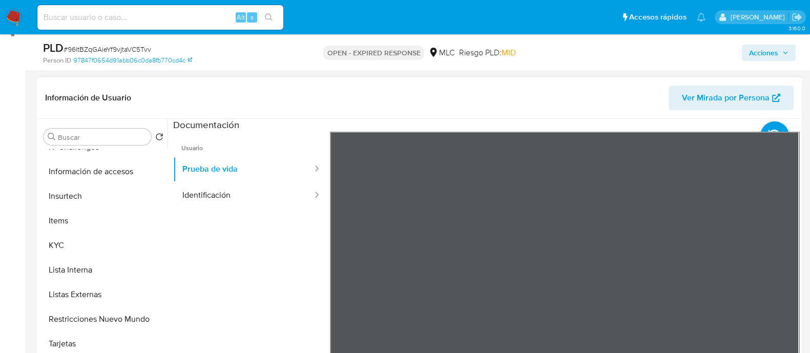
scroll to position [359, 0]
click at [63, 249] on button "KYC" at bounding box center [99, 245] width 120 height 25
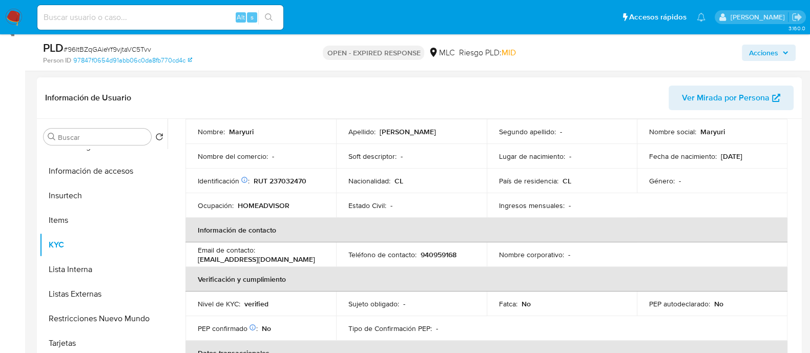
scroll to position [565, 0]
